Goal: Task Accomplishment & Management: Manage account settings

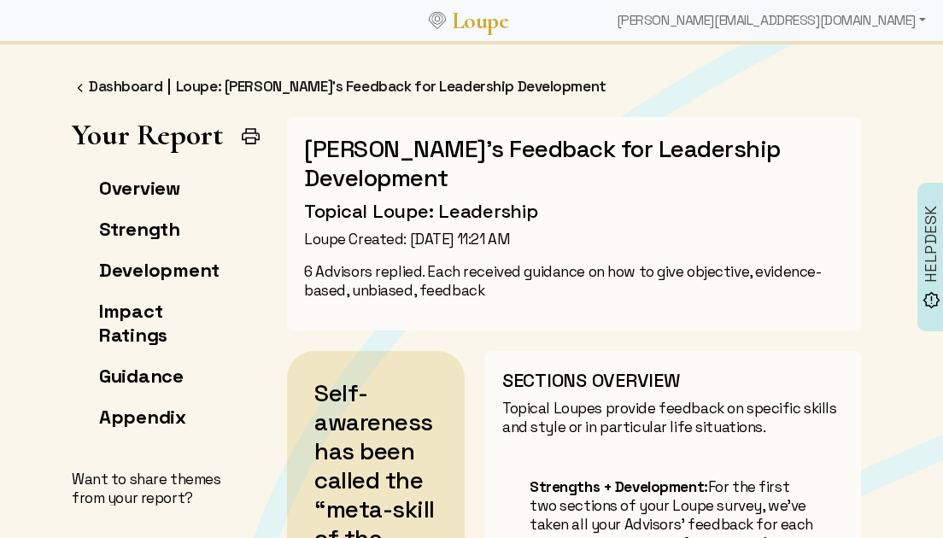
scroll to position [1954, 0]
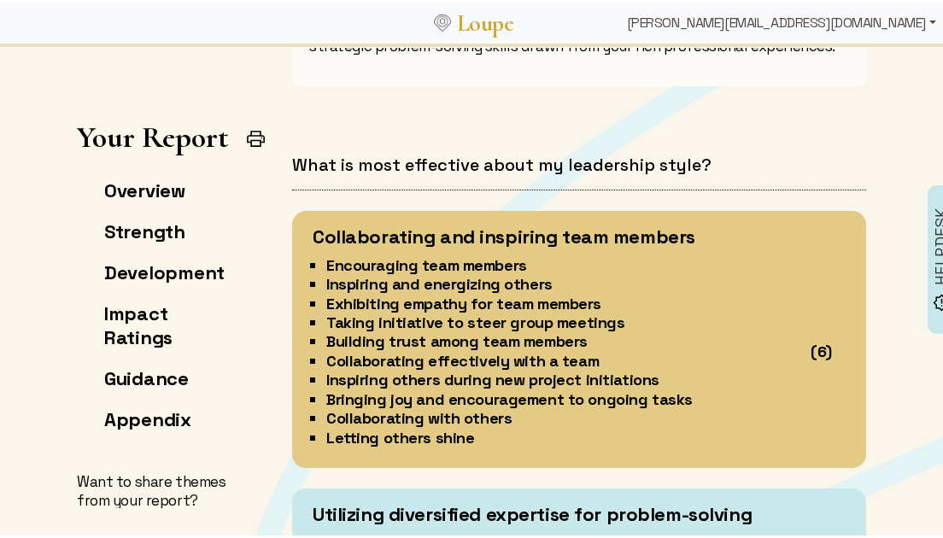
click at [844, 19] on div "[PERSON_NAME][EMAIL_ADDRESS][DOMAIN_NAME]" at bounding box center [781, 20] width 323 height 34
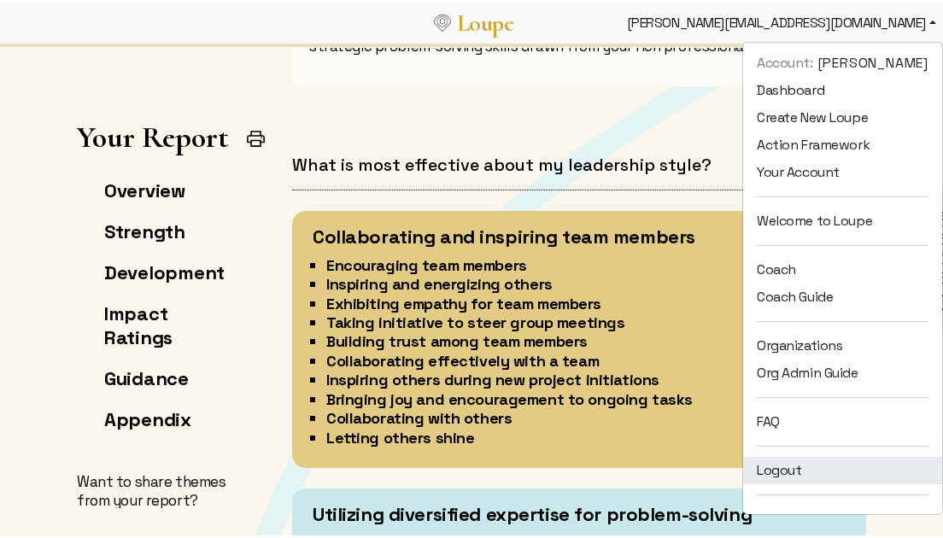
scroll to position [23, 0]
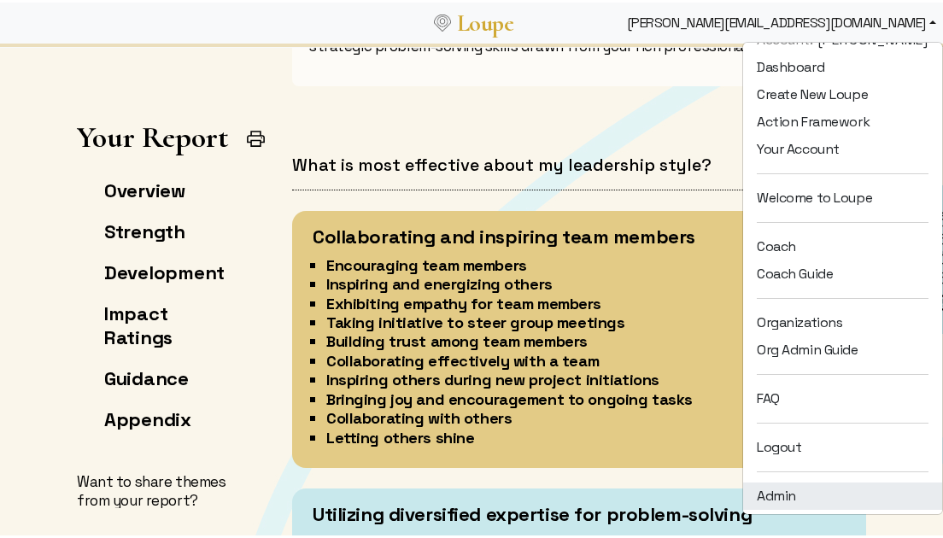
click at [807, 483] on link "Admin" at bounding box center [843, 493] width 199 height 27
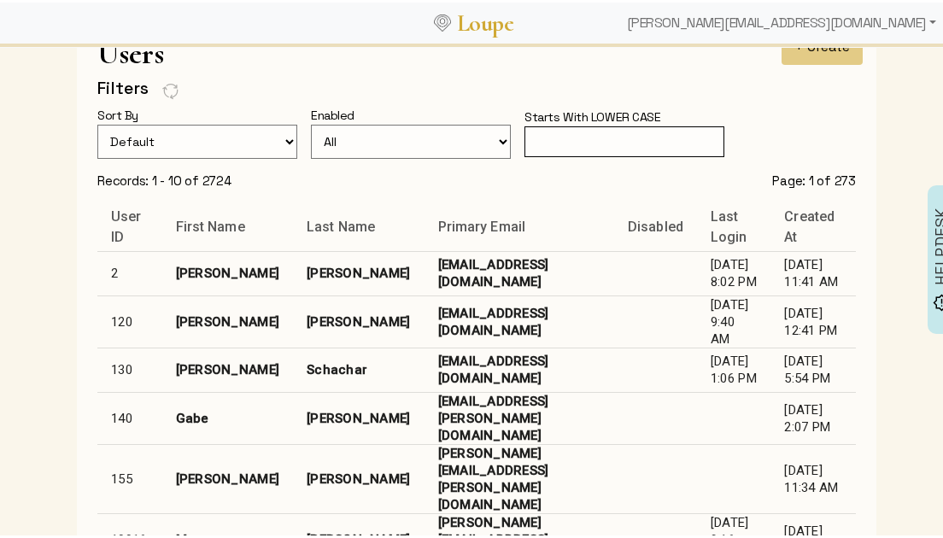
scroll to position [109, 0]
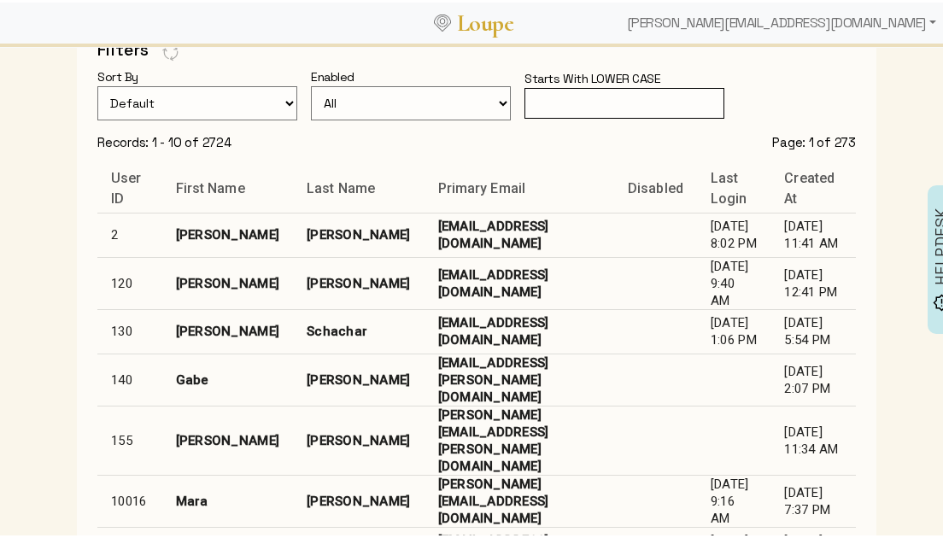
click at [576, 106] on input "text" at bounding box center [625, 101] width 200 height 32
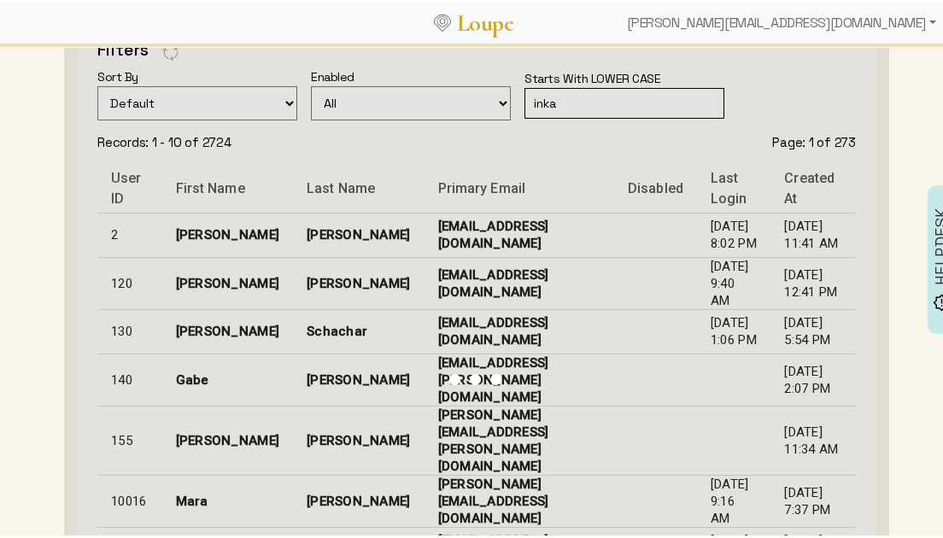
scroll to position [0, 0]
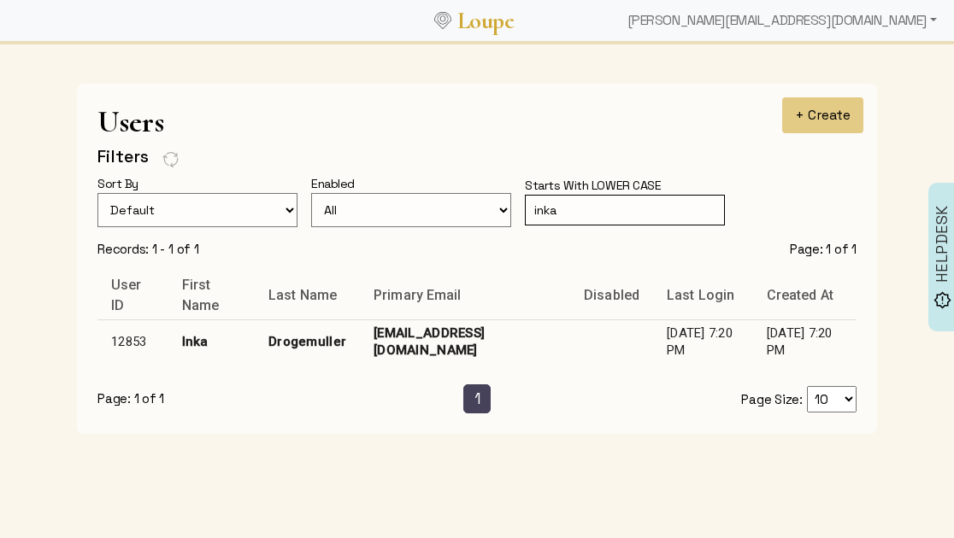
type input "inka"
click at [530, 339] on td "[EMAIL_ADDRESS][DOMAIN_NAME]" at bounding box center [465, 342] width 210 height 44
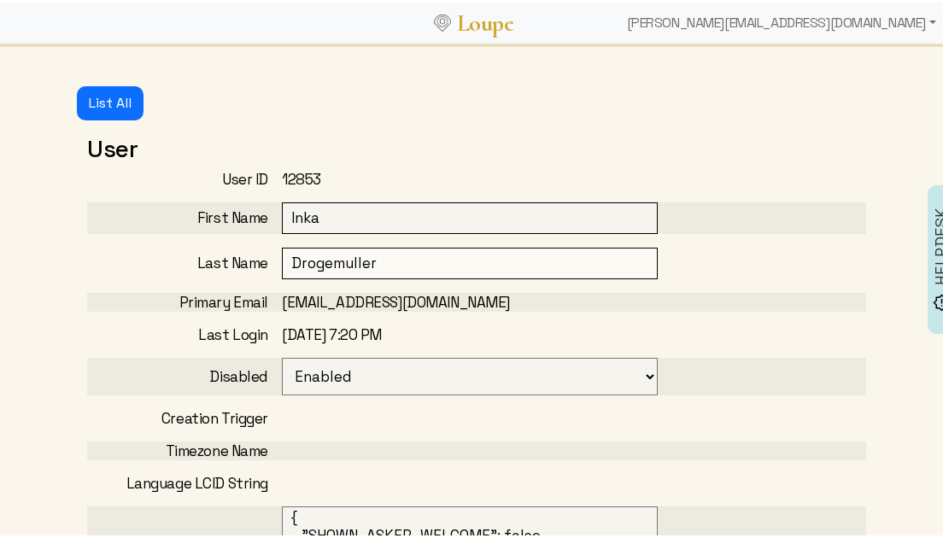
select select
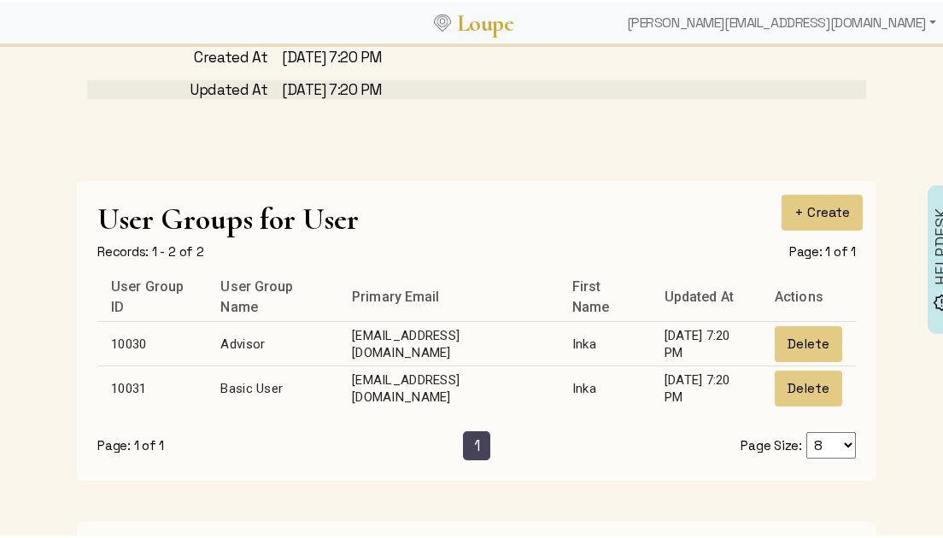
scroll to position [658, 0]
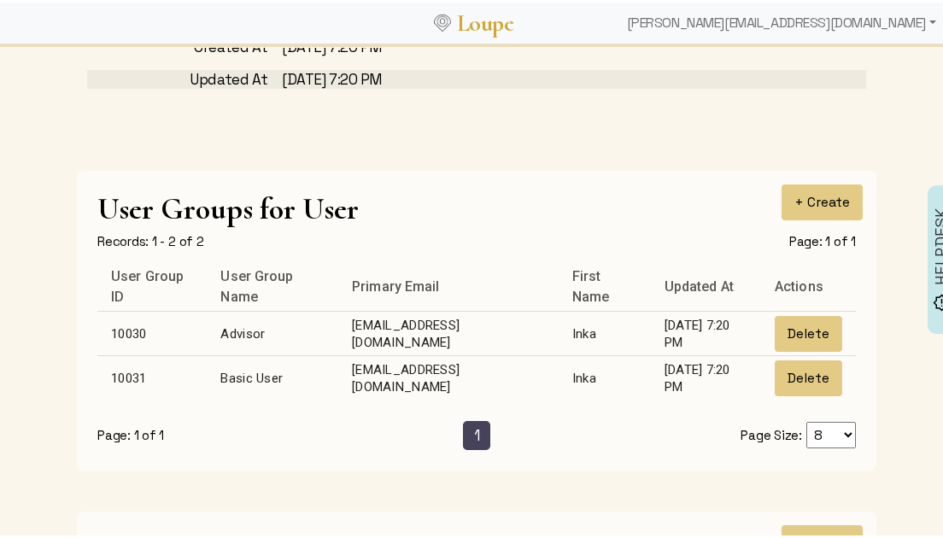
drag, startPoint x: 312, startPoint y: 332, endPoint x: 527, endPoint y: 330, distance: 215.4
click at [527, 330] on td "[EMAIL_ADDRESS][DOMAIN_NAME]" at bounding box center [448, 331] width 220 height 44
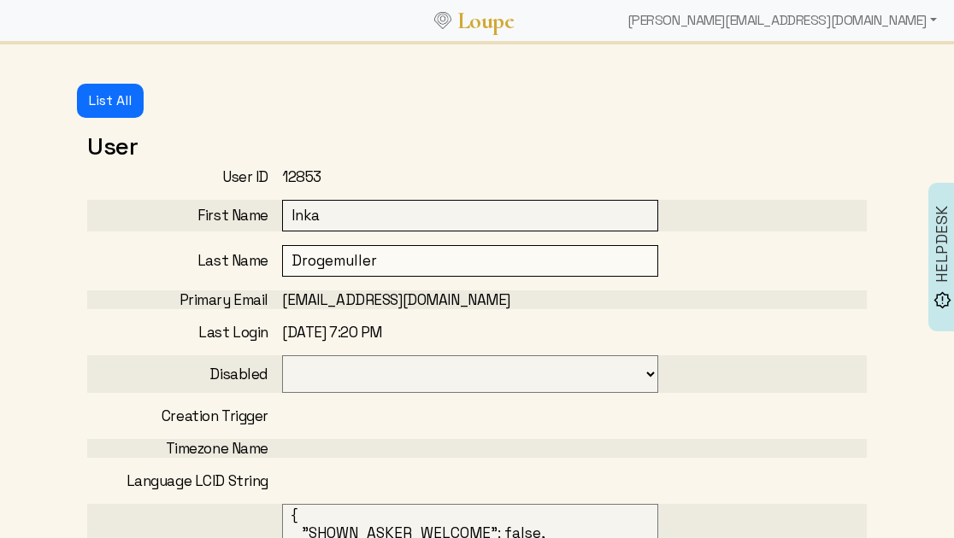
select select "35"
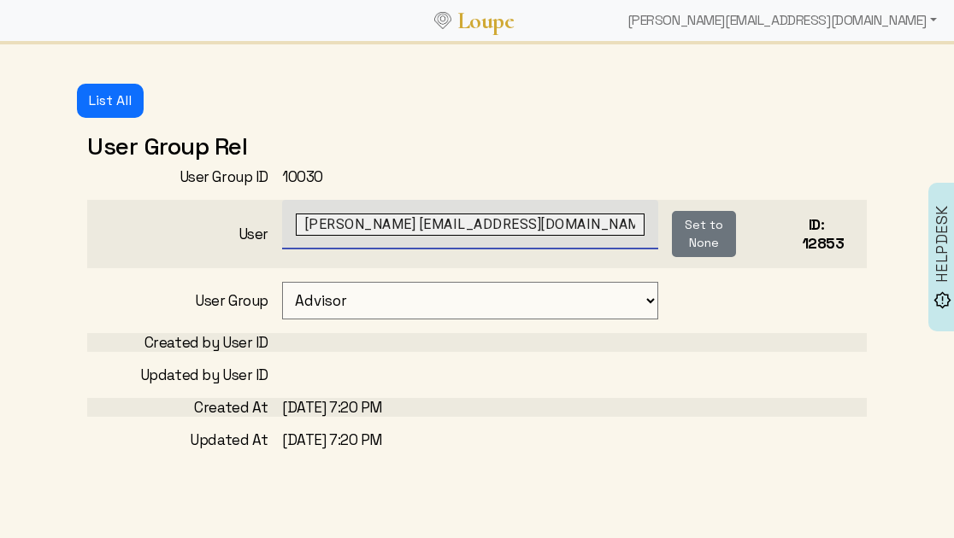
scroll to position [0, 10]
drag, startPoint x: 472, startPoint y: 228, endPoint x: 639, endPoint y: 224, distance: 167.6
click at [639, 224] on input "[PERSON_NAME] [EMAIL_ADDRESS][DOMAIN_NAME]" at bounding box center [470, 225] width 349 height 22
